Goal: Download file/media

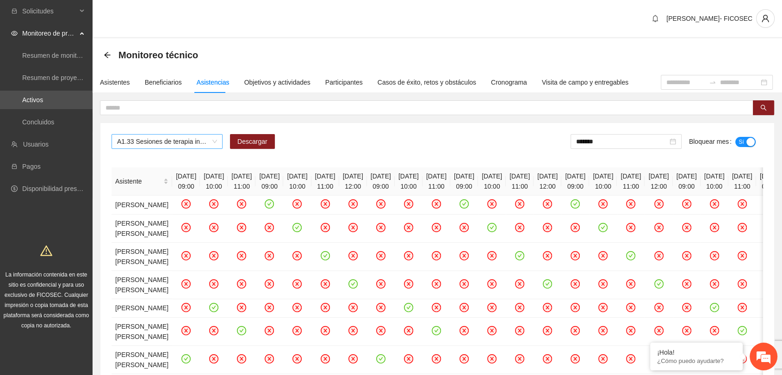
click at [197, 145] on span "A1.33 Sesiones de terapia individual a NNA víctimas de violencia sexual mediant…" at bounding box center [167, 142] width 100 height 14
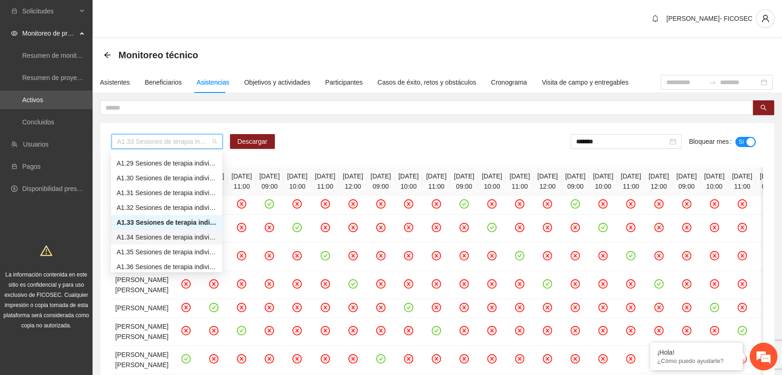
click at [170, 236] on div "A1.34 Sesiones de terapia individual a NNA víctimas de violencia sexual mediant…" at bounding box center [167, 237] width 100 height 10
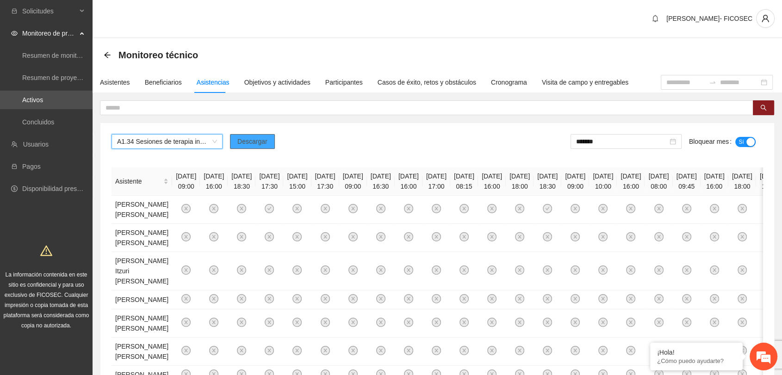
click at [269, 140] on button "Descargar" at bounding box center [252, 141] width 45 height 15
click at [180, 139] on span "A1.34 Sesiones de terapia individual a NNA víctimas de violencia sexual mediant…" at bounding box center [167, 142] width 100 height 14
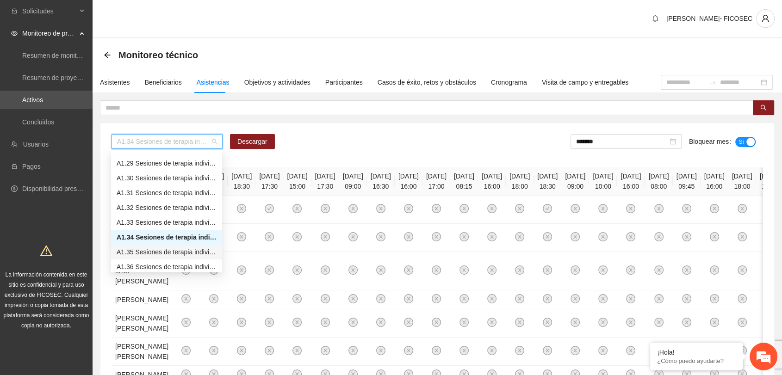
click at [161, 254] on div "A1.35 Sesiones de terapia individual a NNA víctimas de violencia sexual mediant…" at bounding box center [167, 252] width 100 height 10
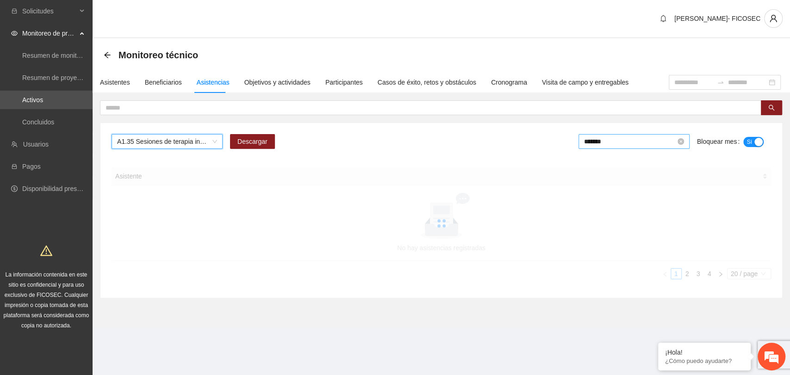
click at [622, 142] on input "*******" at bounding box center [630, 141] width 92 height 10
click at [201, 143] on span "A1.35 Sesiones de terapia individual a NNA víctimas de violencia sexual mediant…" at bounding box center [167, 142] width 100 height 14
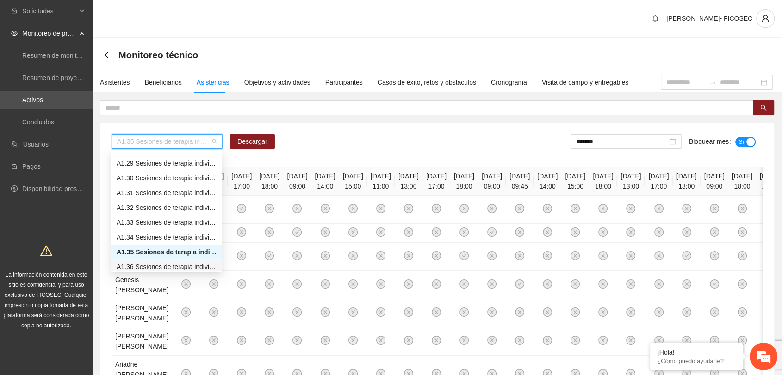
click at [186, 269] on div "A1.36 Sesiones de terapia individual a NNA víctimas de violencia sexual mediant…" at bounding box center [167, 267] width 100 height 10
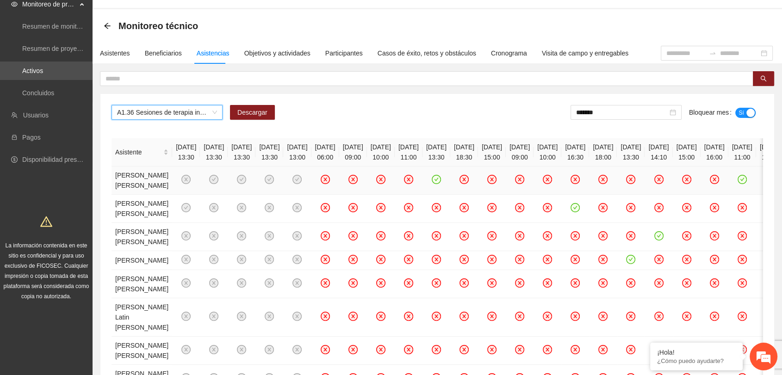
scroll to position [103, 0]
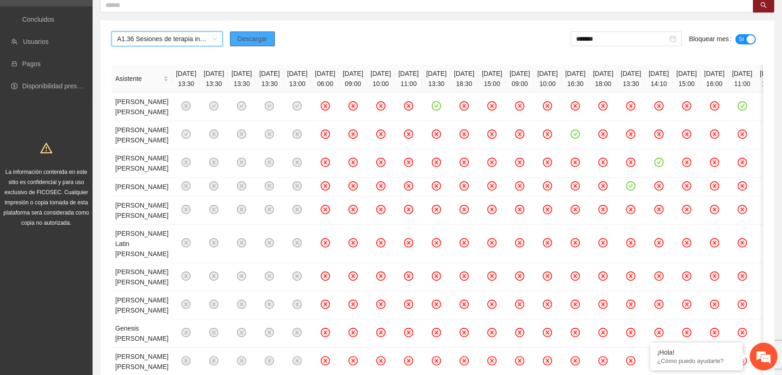
click at [249, 42] on span "Descargar" at bounding box center [252, 39] width 30 height 10
click at [600, 43] on input "*******" at bounding box center [622, 39] width 92 height 10
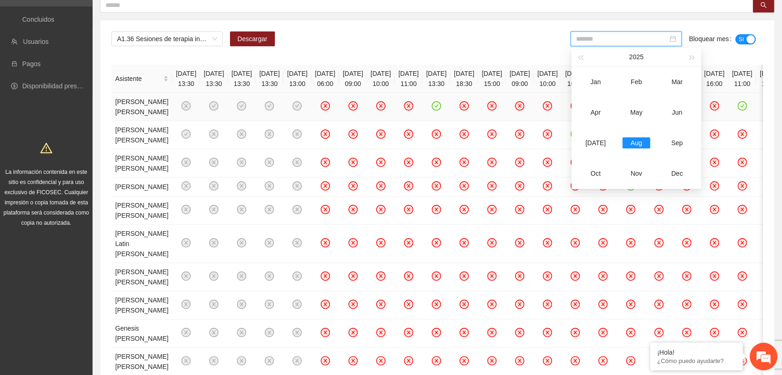
drag, startPoint x: 595, startPoint y: 142, endPoint x: 615, endPoint y: 130, distance: 23.0
click at [595, 141] on div "[DATE]" at bounding box center [596, 142] width 28 height 11
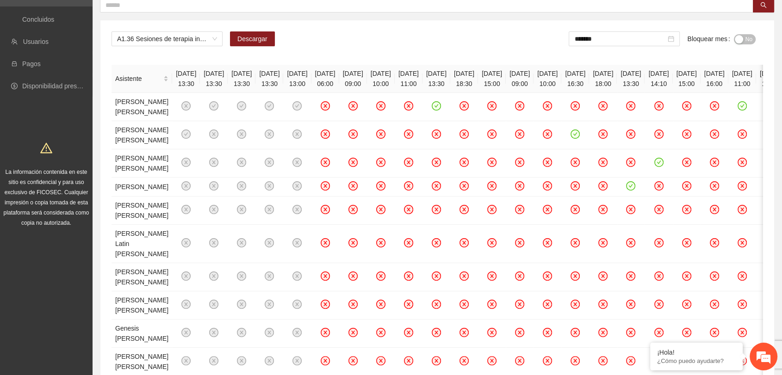
click at [743, 37] on button "No" at bounding box center [745, 39] width 22 height 10
click at [169, 38] on span "A1.36 Sesiones de terapia individual a NNA víctimas de violencia sexual mediant…" at bounding box center [167, 39] width 100 height 14
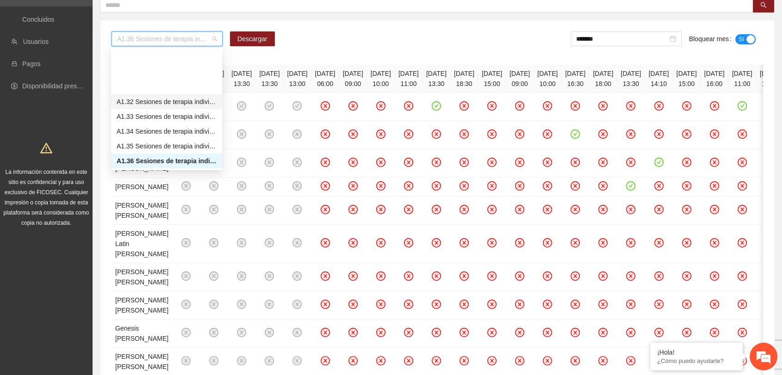
scroll to position [466, 0]
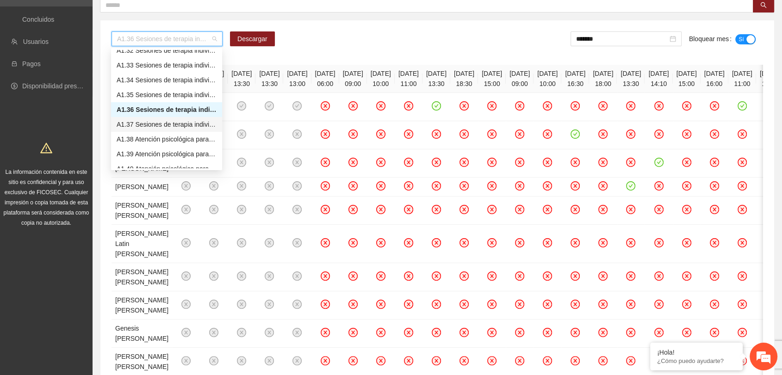
click at [160, 124] on div "A1.37 Sesiones de terapia individual a NNA víctimas de violencia sexual mediant…" at bounding box center [167, 124] width 100 height 10
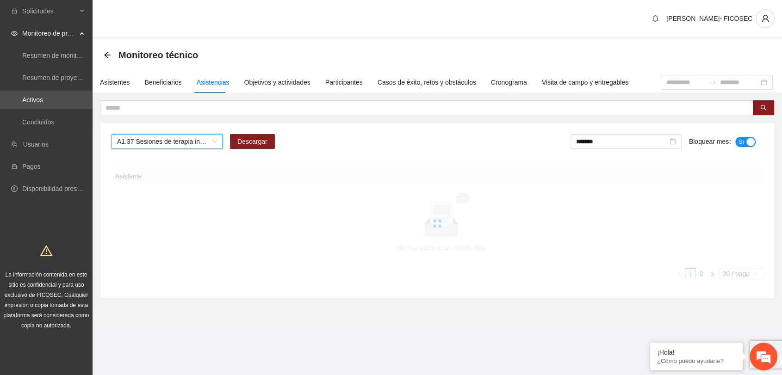
scroll to position [0, 0]
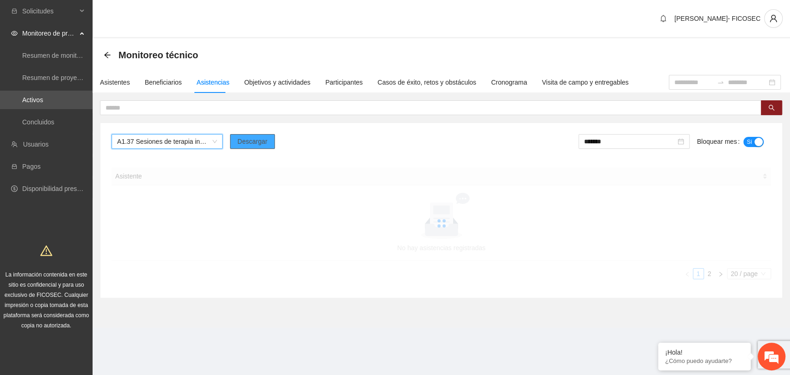
click at [254, 137] on span "Descargar" at bounding box center [252, 141] width 30 height 10
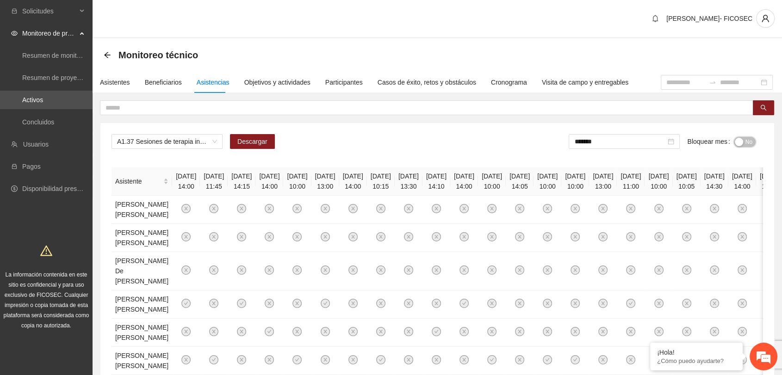
drag, startPoint x: 746, startPoint y: 142, endPoint x: 698, endPoint y: 152, distance: 49.0
click at [747, 142] on span "No" at bounding box center [748, 142] width 7 height 10
click at [647, 145] on input "*******" at bounding box center [622, 141] width 92 height 10
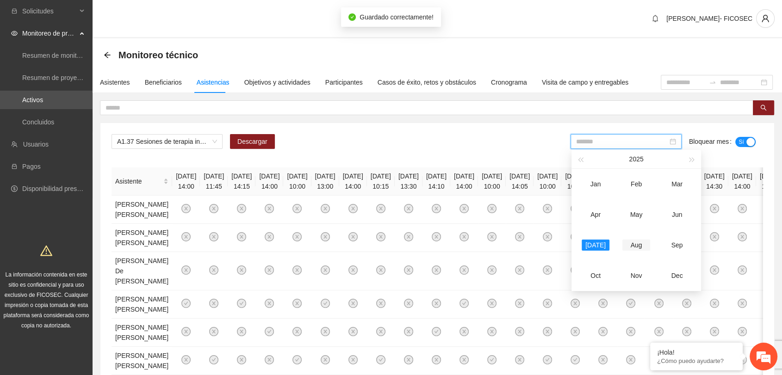
click at [638, 242] on div "Aug" at bounding box center [636, 245] width 28 height 11
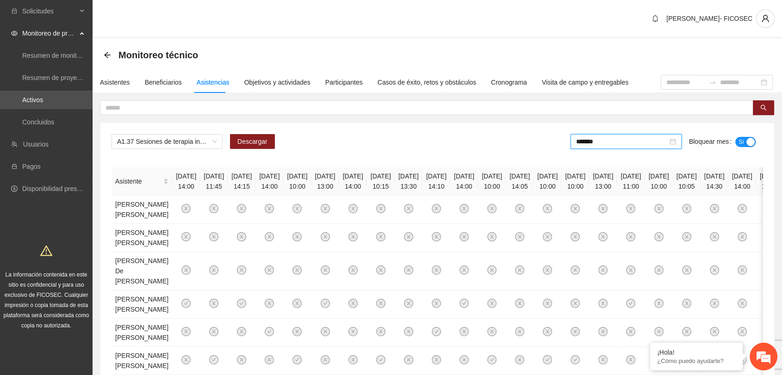
drag, startPoint x: 418, startPoint y: 142, endPoint x: 381, endPoint y: 138, distance: 36.7
click at [417, 142] on div "A1.37 Sesiones de terapia individual a NNA víctimas de violencia sexual mediant…" at bounding box center [436, 145] width 651 height 22
click at [193, 143] on span "A1.37 Sesiones de terapia individual a NNA víctimas de violencia sexual mediant…" at bounding box center [167, 142] width 100 height 14
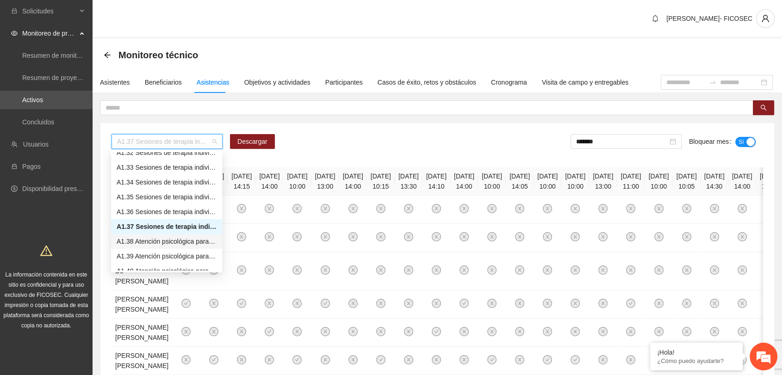
click at [164, 242] on div "A1.38 Atención psicológica para la identificación de violencia sexual en NNA en…" at bounding box center [167, 241] width 100 height 10
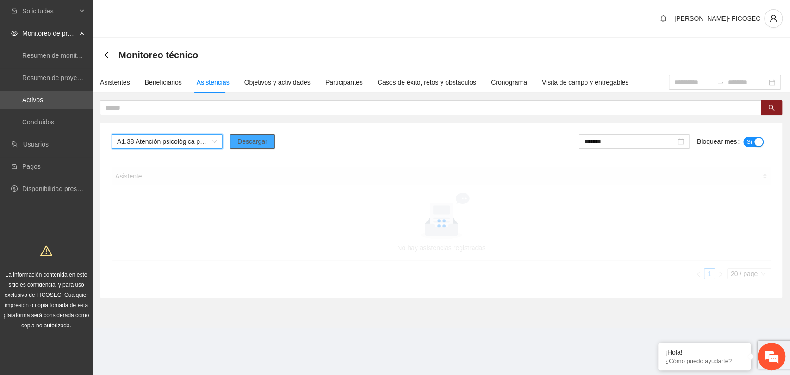
click at [244, 138] on span "Descargar" at bounding box center [252, 141] width 30 height 10
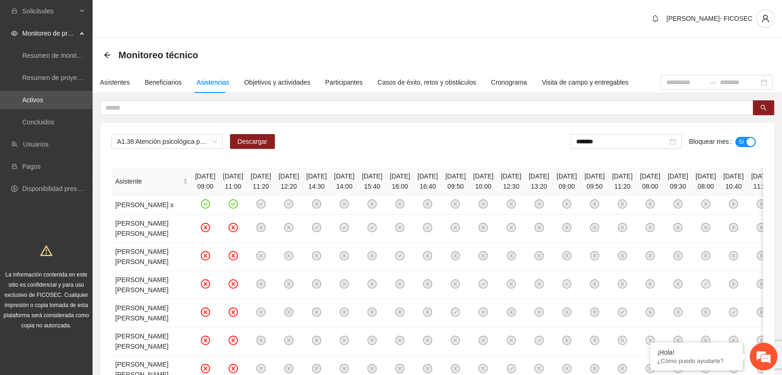
click at [285, 46] on div "Monitoreo técnico" at bounding box center [437, 55] width 667 height 19
click at [300, 42] on div "Monitoreo técnico" at bounding box center [437, 54] width 689 height 33
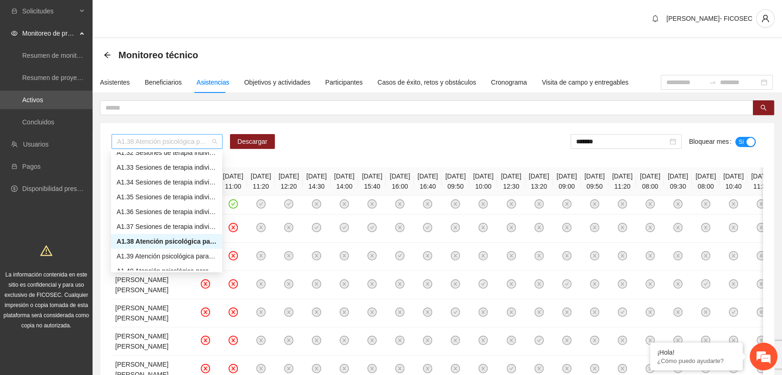
click at [166, 139] on span "A1.38 Atención psicológica para la identificación de violencia sexual en NNA en…" at bounding box center [167, 142] width 100 height 14
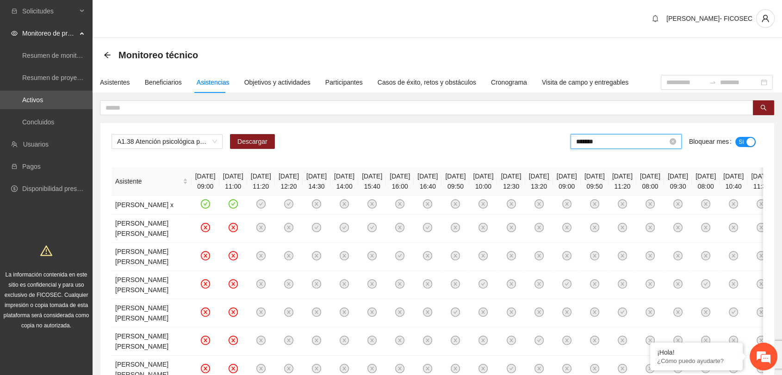
drag, startPoint x: 654, startPoint y: 142, endPoint x: 645, endPoint y: 149, distance: 11.8
click at [654, 142] on input "*******" at bounding box center [622, 141] width 92 height 10
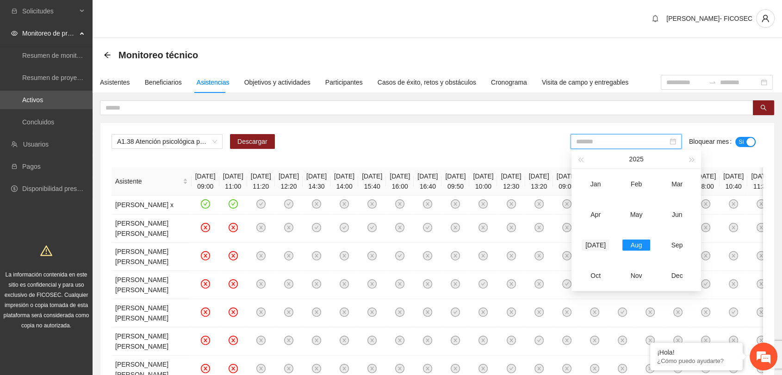
click at [597, 245] on div "[DATE]" at bounding box center [596, 245] width 28 height 11
type input "*******"
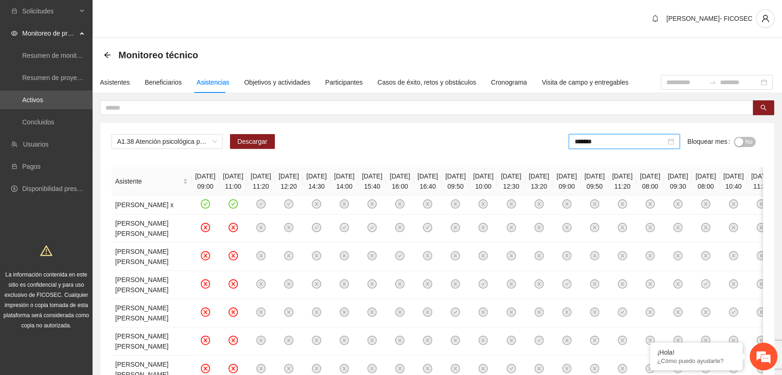
drag, startPoint x: 740, startPoint y: 134, endPoint x: 736, endPoint y: 138, distance: 5.6
click at [741, 134] on div "No" at bounding box center [745, 141] width 22 height 15
click at [732, 144] on label "Bloquear mes" at bounding box center [710, 141] width 46 height 15
click at [734, 144] on button "No" at bounding box center [745, 142] width 22 height 10
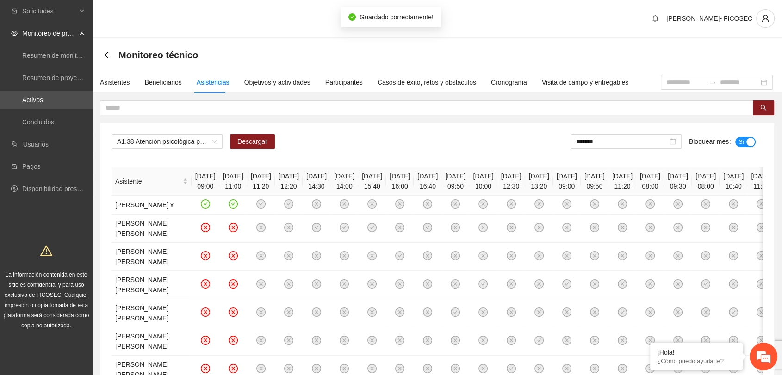
click at [385, 136] on div "A1.38 Atención psicológica para la identificación de violencia sexual en NNA en…" at bounding box center [436, 145] width 651 height 22
click at [176, 143] on span "A1.38 Atención psicológica para la identificación de violencia sexual en NNA en…" at bounding box center [167, 142] width 100 height 14
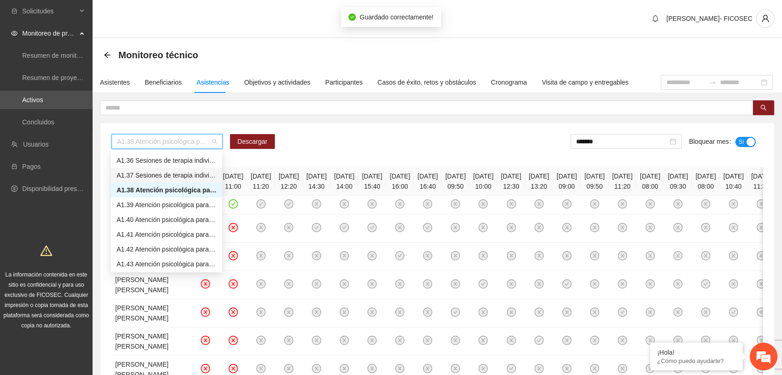
scroll to position [569, 0]
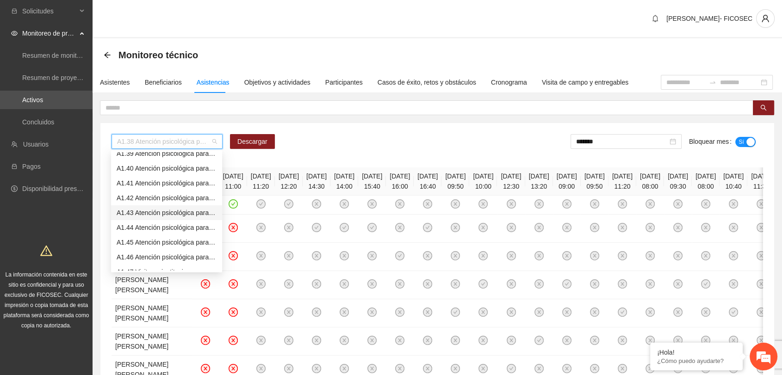
click at [163, 214] on div "A1.43 Atención psicológica para la identificación de violencia sexual en NNA en…" at bounding box center [167, 213] width 100 height 10
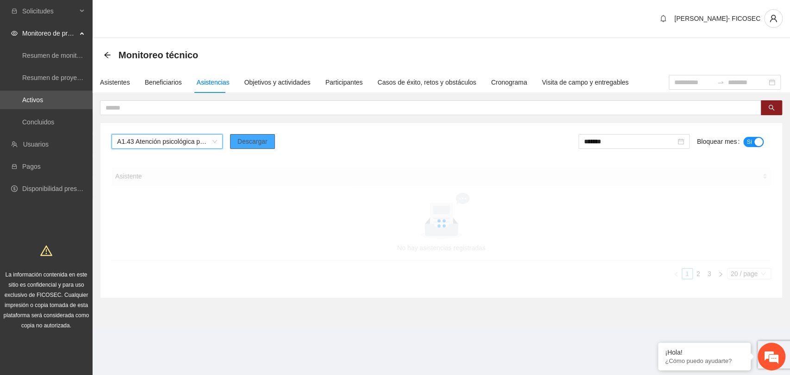
click at [264, 143] on span "Descargar" at bounding box center [252, 141] width 30 height 10
